Goal: Transaction & Acquisition: Purchase product/service

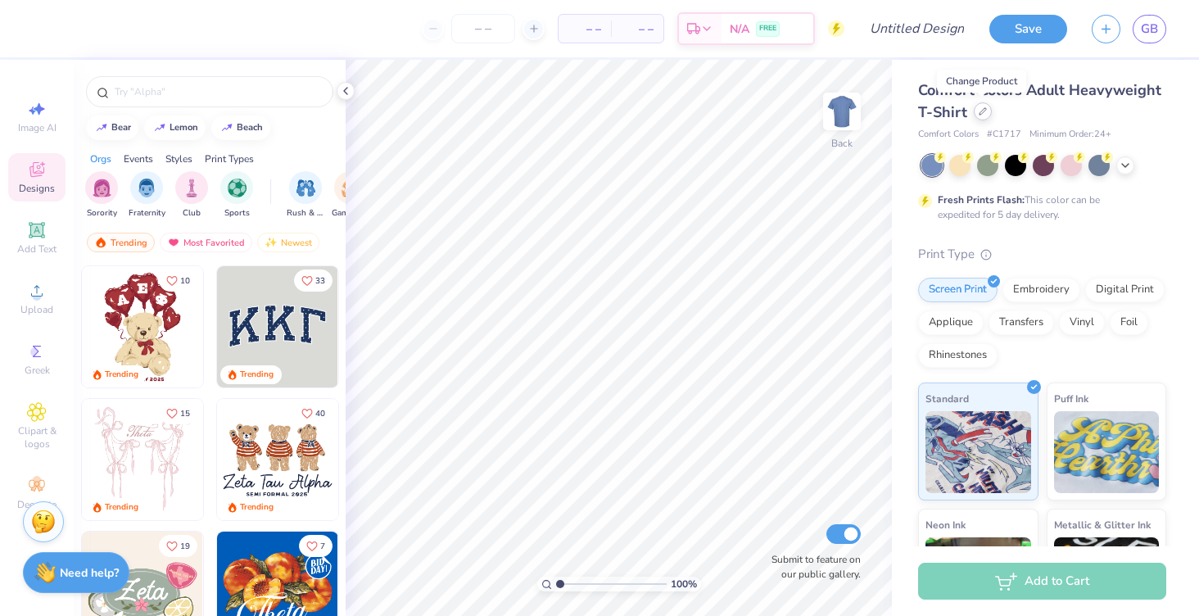
click at [978, 110] on icon at bounding box center [982, 111] width 8 height 8
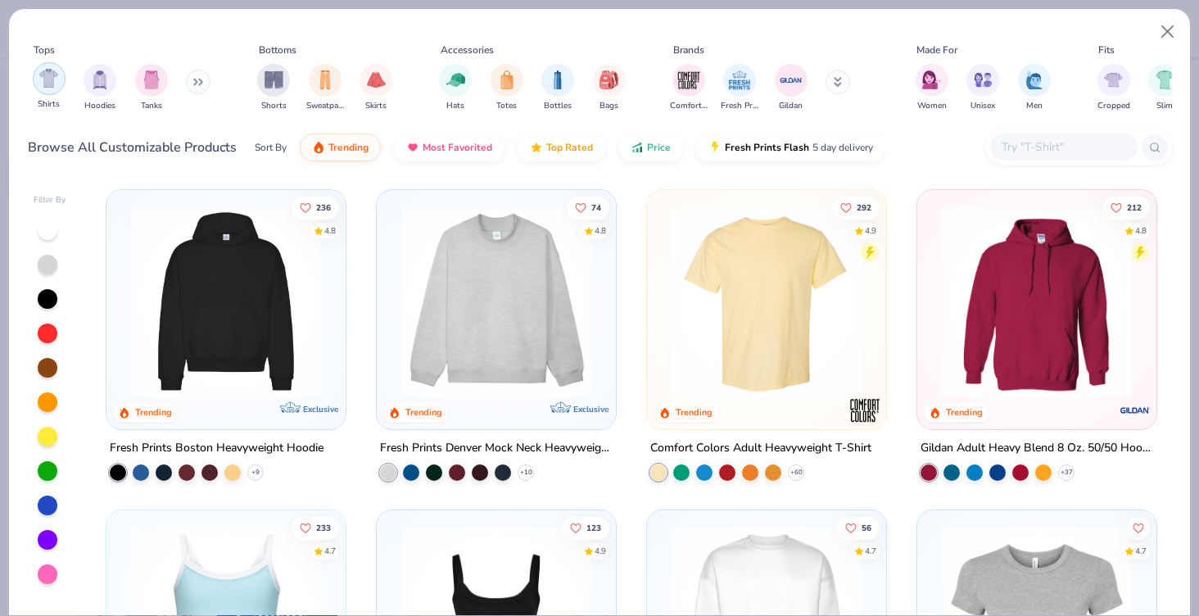
click at [40, 78] on img "filter for Shirts" at bounding box center [48, 78] width 19 height 19
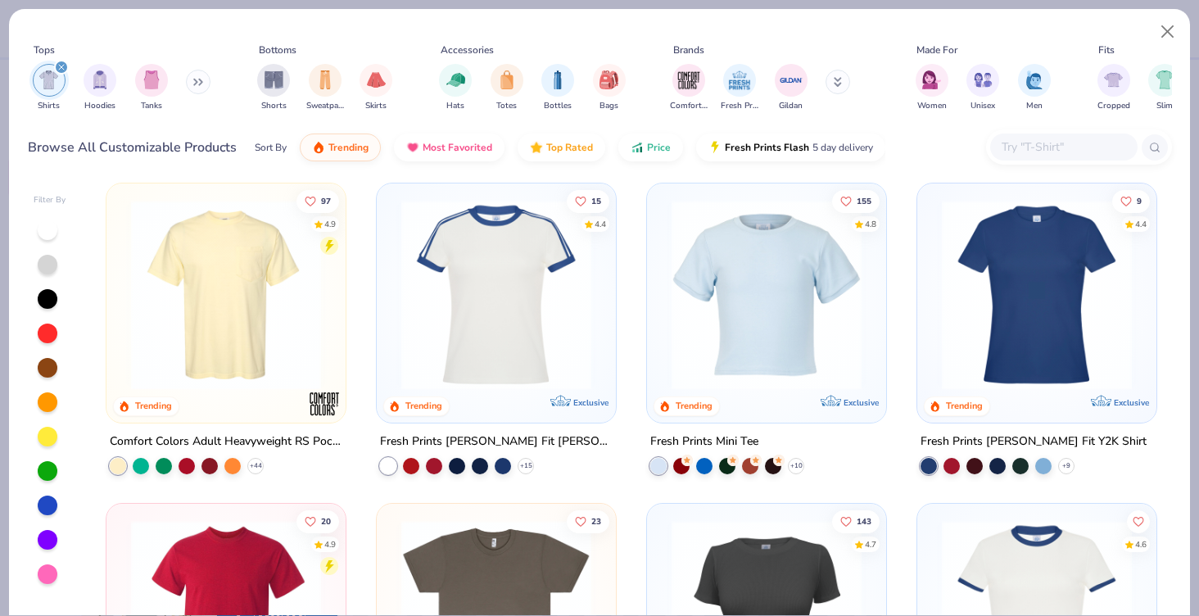
scroll to position [346, 0]
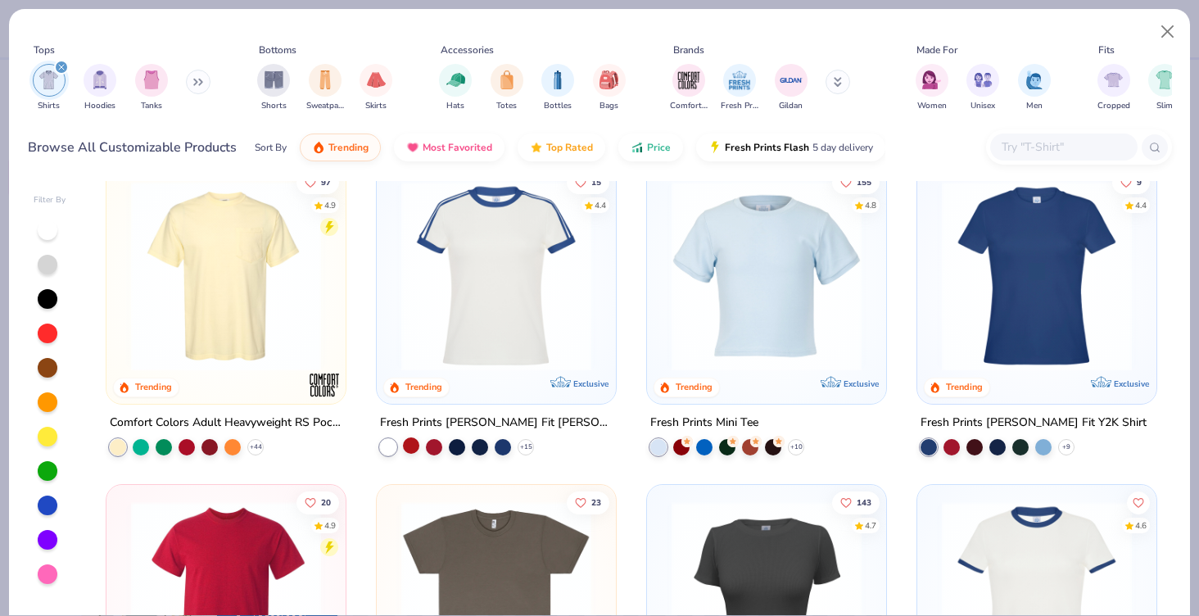
click at [409, 443] on div at bounding box center [411, 444] width 16 height 16
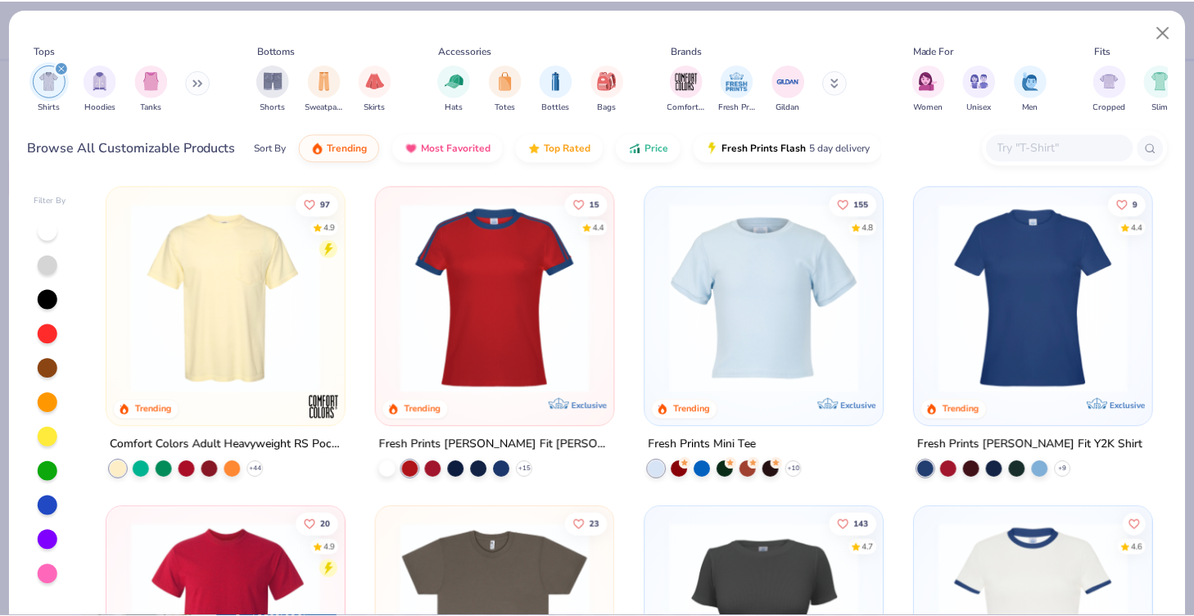
scroll to position [321, 0]
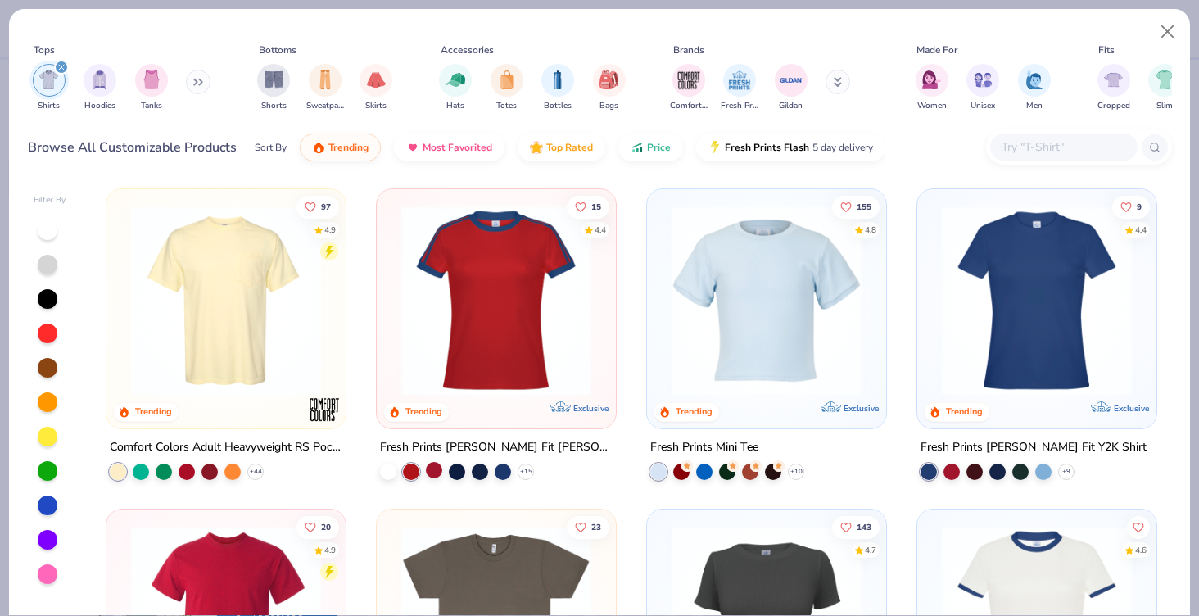
click at [436, 466] on div at bounding box center [434, 469] width 16 height 16
click at [526, 467] on icon at bounding box center [525, 470] width 13 height 13
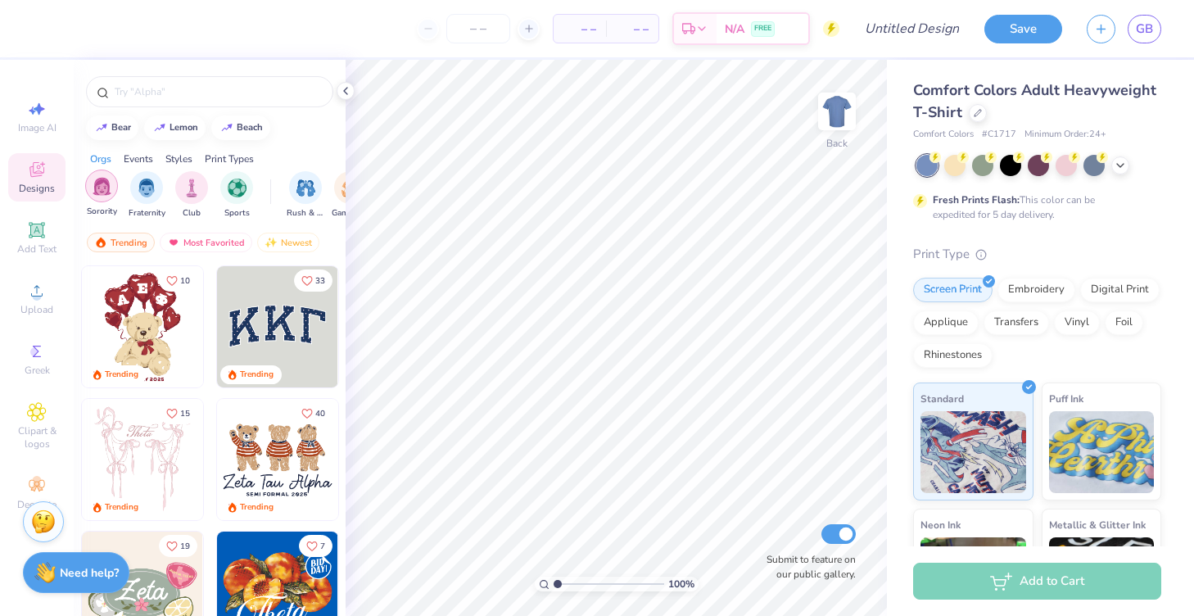
click at [97, 187] on img "filter for Sorority" at bounding box center [102, 186] width 19 height 19
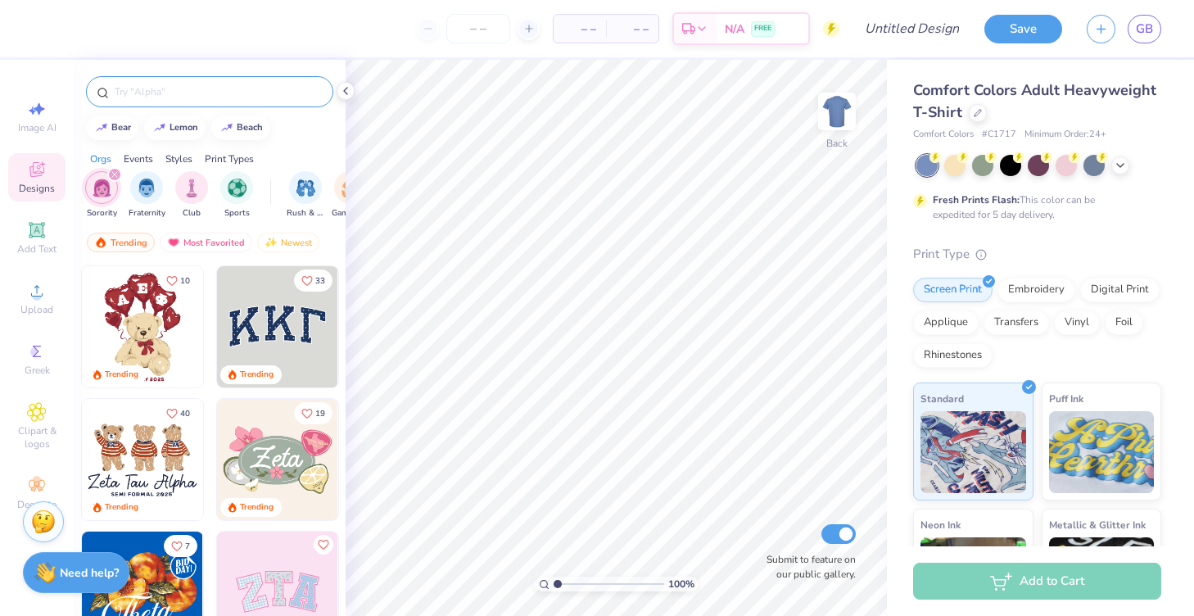
click at [165, 96] on input "text" at bounding box center [218, 92] width 210 height 16
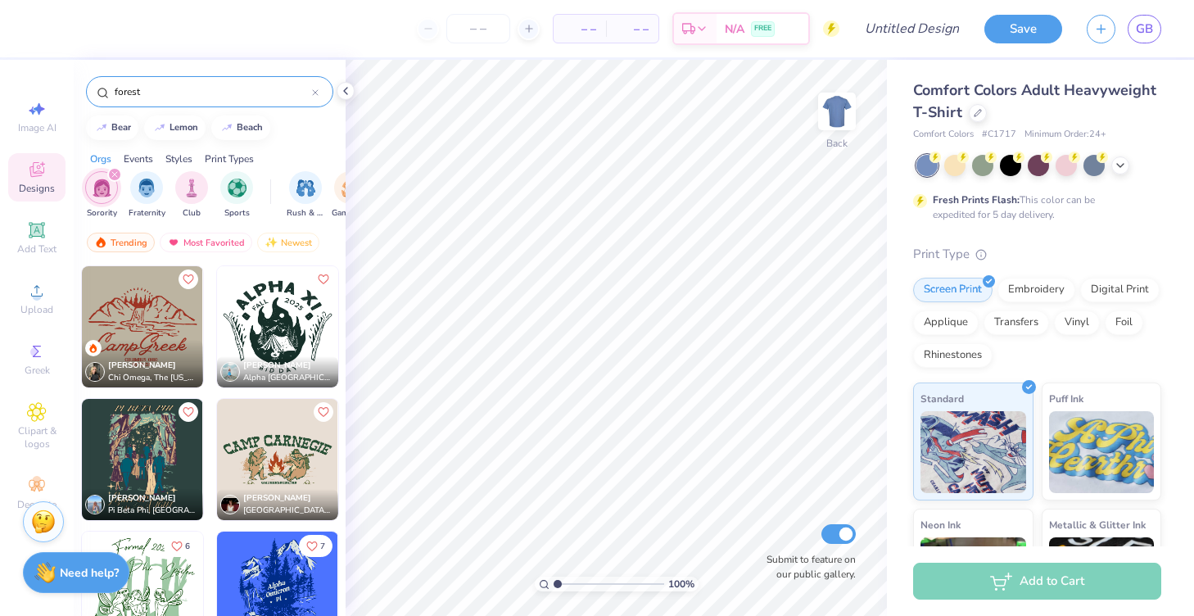
type input "forest"
click at [275, 324] on div at bounding box center [156, 326] width 364 height 121
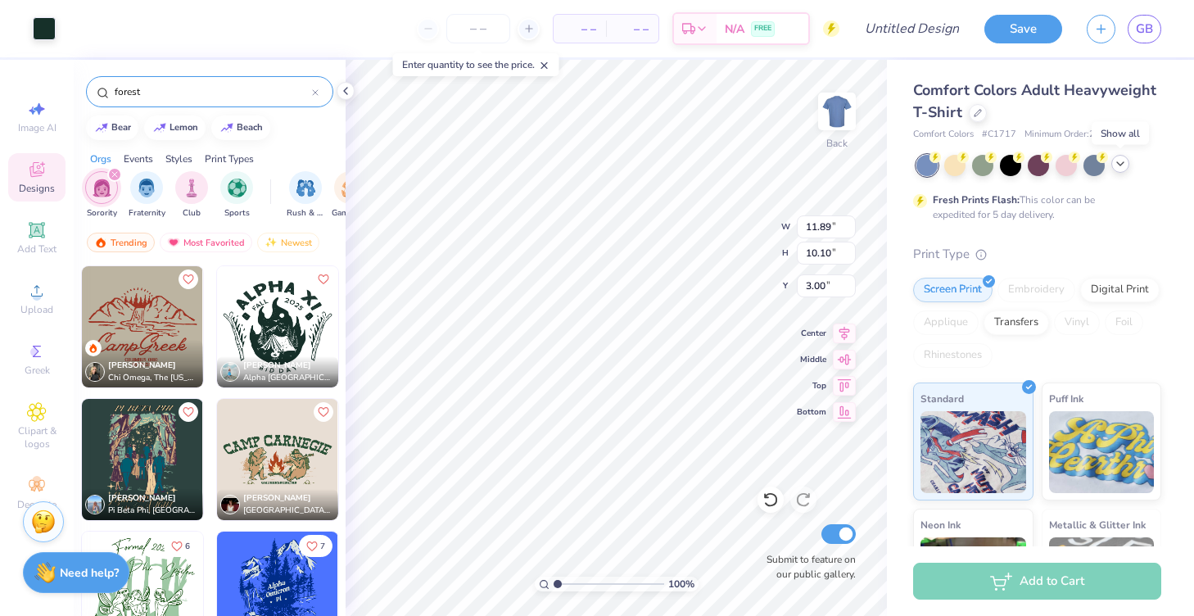
click at [1122, 161] on icon at bounding box center [1120, 163] width 13 height 13
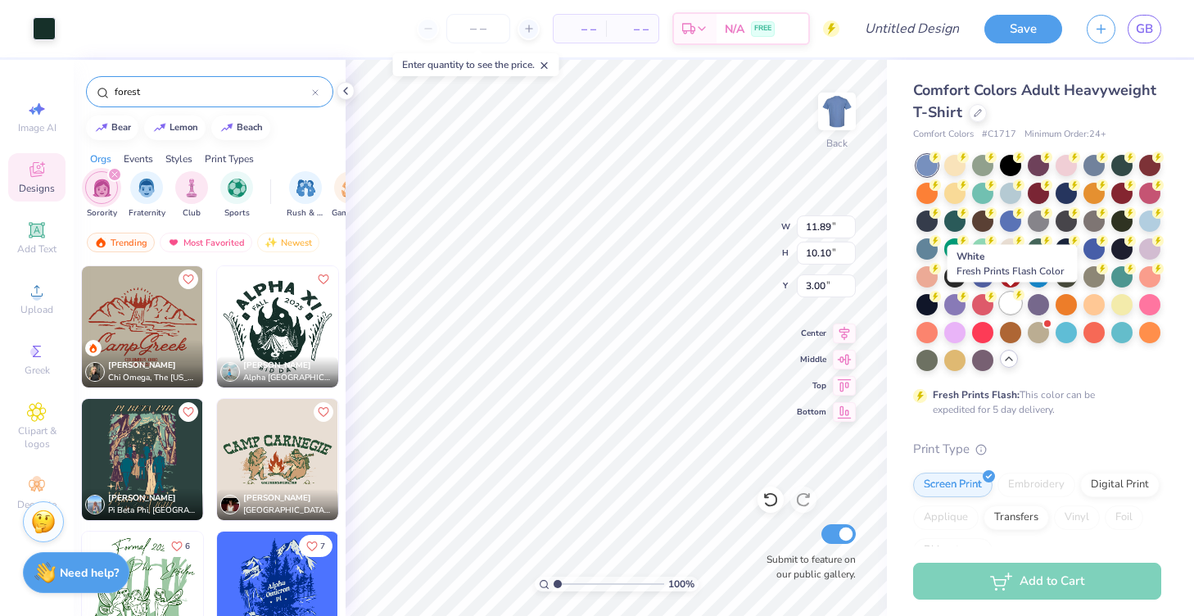
click at [1010, 305] on div at bounding box center [1010, 302] width 21 height 21
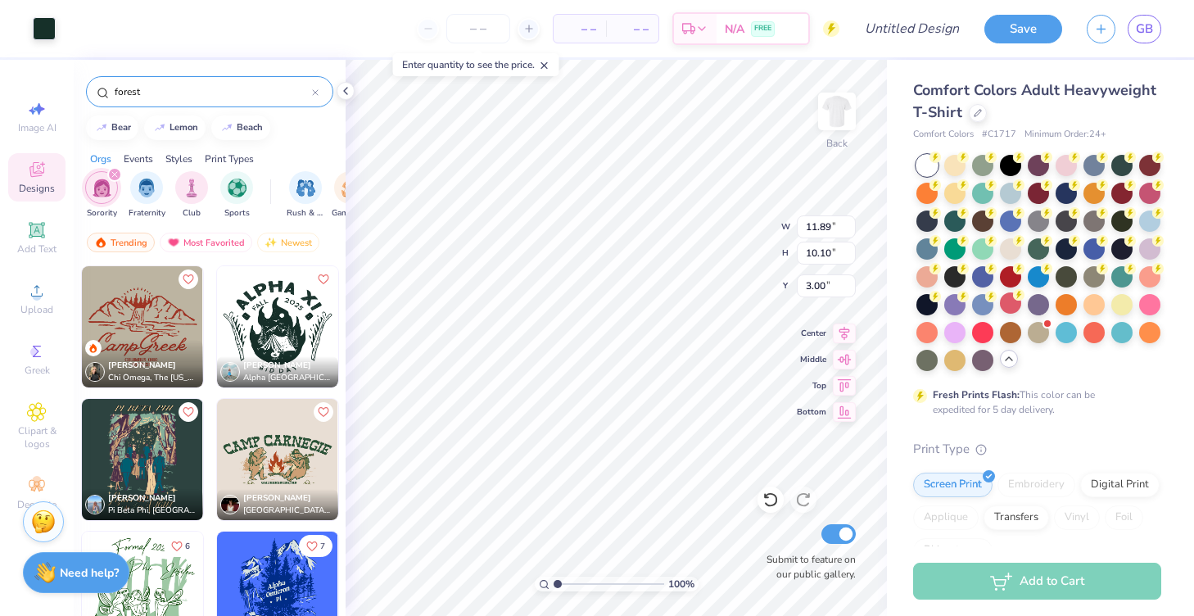
click at [1006, 359] on icon at bounding box center [1008, 358] width 13 height 13
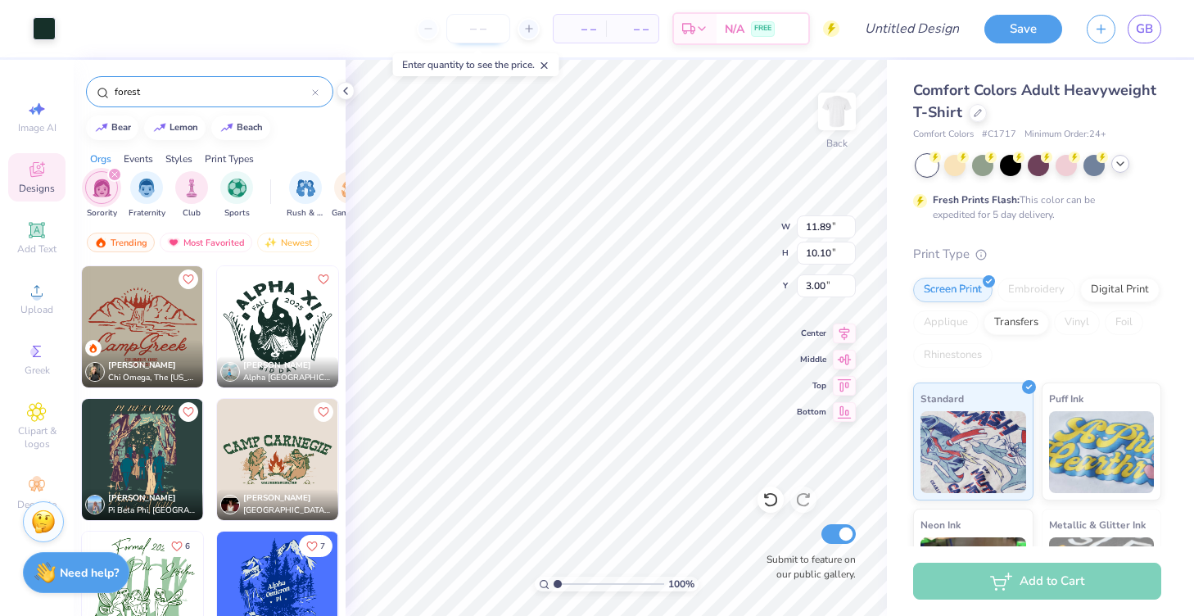
click at [478, 25] on input "number" at bounding box center [478, 28] width 64 height 29
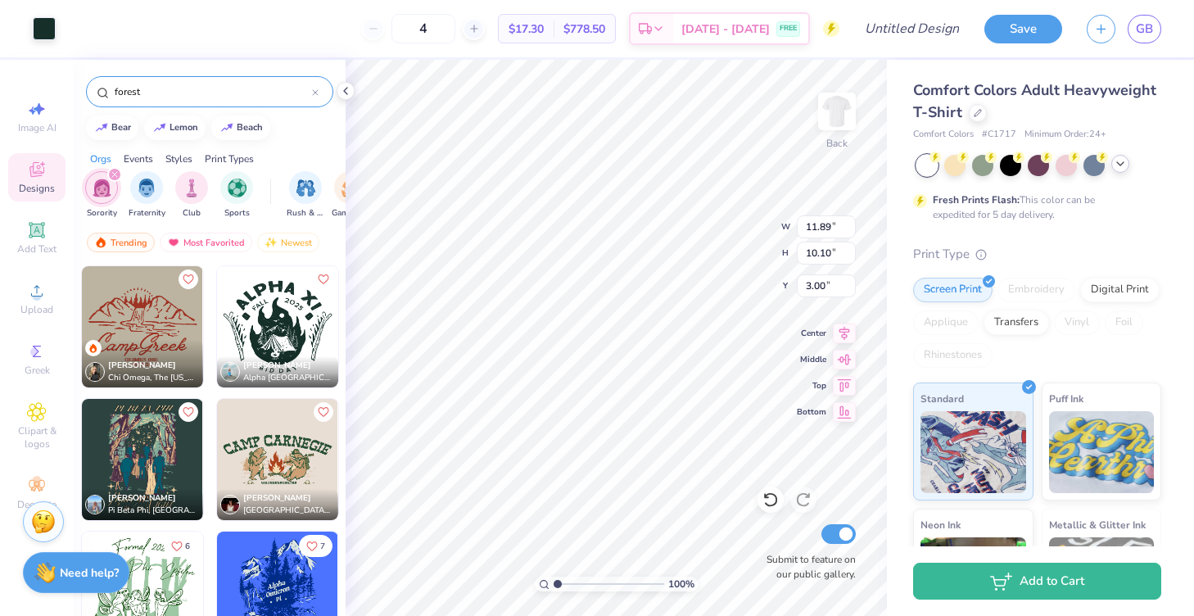
type input "12"
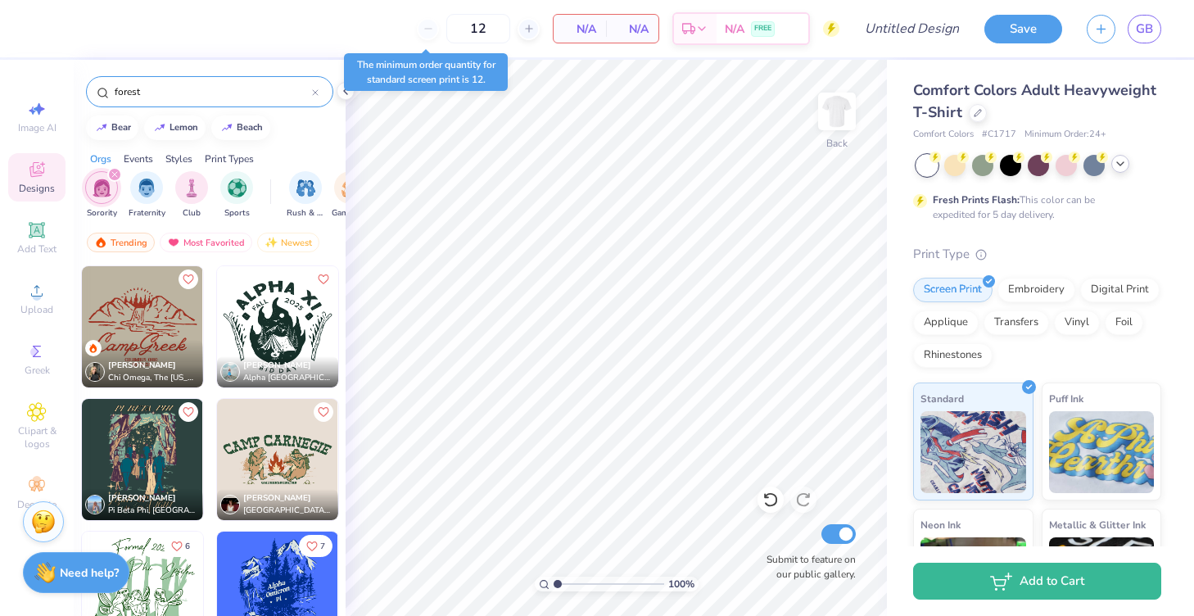
click at [281, 443] on img at bounding box center [277, 459] width 121 height 121
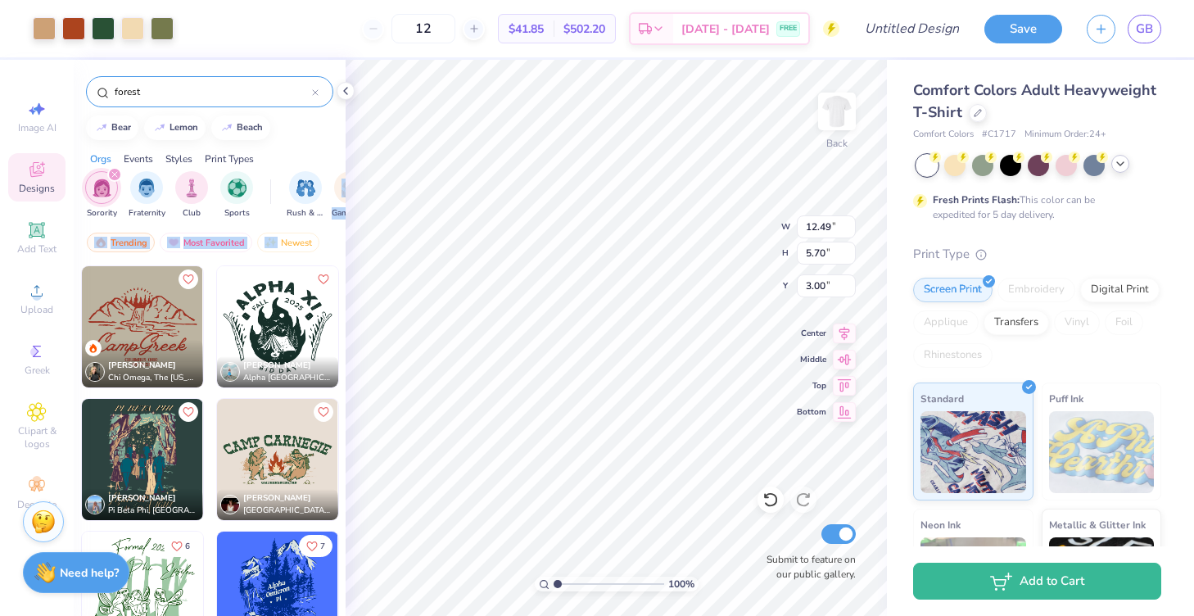
drag, startPoint x: 325, startPoint y: 247, endPoint x: 331, endPoint y: 195, distance: 52.7
click at [331, 195] on div "forest bear lemon beach Orgs Events Styles Print Types Sorority Fraternity Club…" at bounding box center [210, 368] width 272 height 617
click at [321, 240] on div "Trending Most Favorited Newest" at bounding box center [210, 247] width 272 height 38
click at [344, 89] on icon at bounding box center [345, 90] width 13 height 13
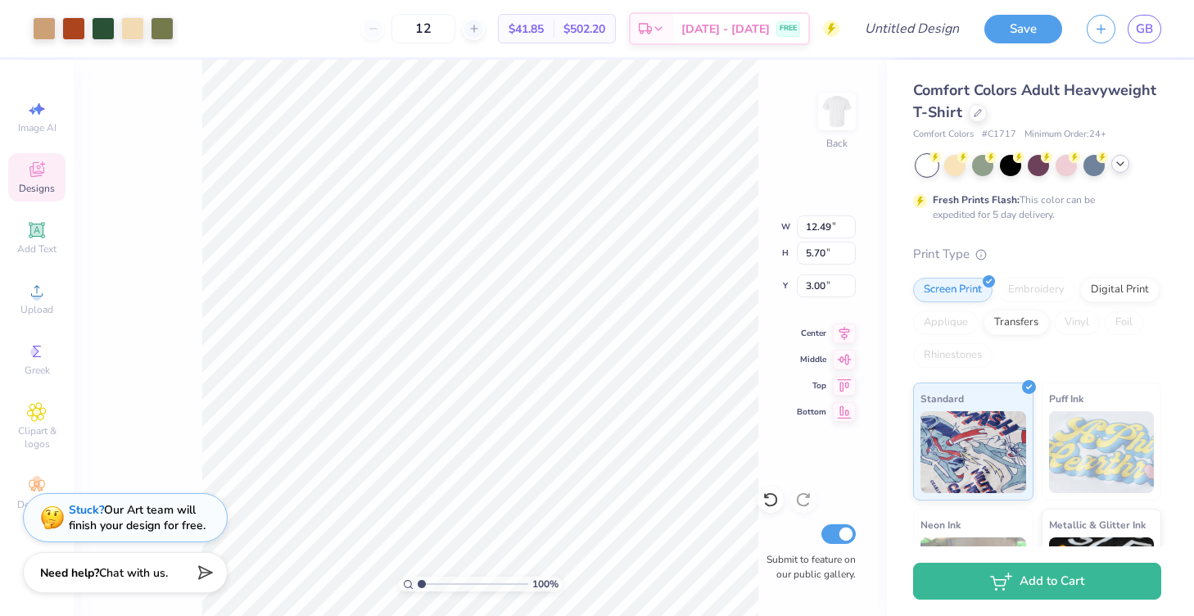
click at [36, 168] on icon at bounding box center [37, 170] width 20 height 20
